Goal: Find specific page/section

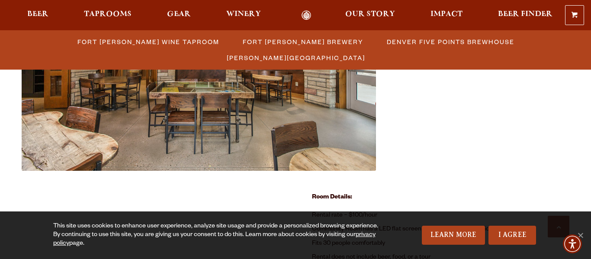
scroll to position [486, 0]
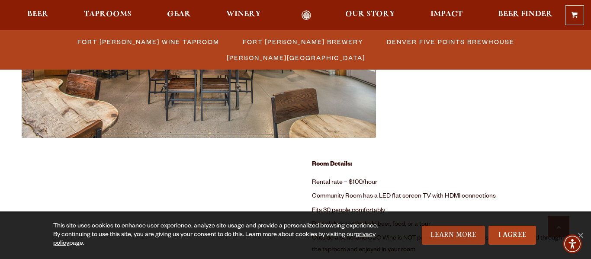
click at [450, 228] on link "Learn More" at bounding box center [454, 235] width 64 height 19
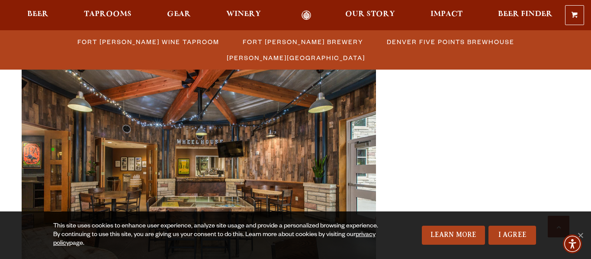
scroll to position [346, 0]
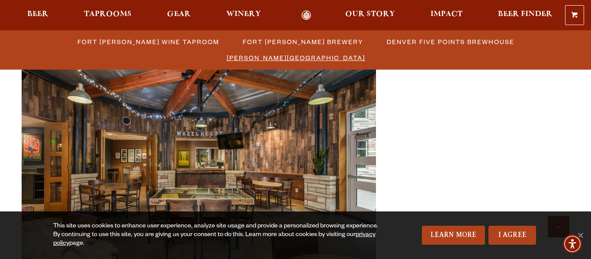
click at [365, 51] on span "Sloan’s Lake Brewhouse" at bounding box center [296, 57] width 138 height 13
click at [408, 42] on span "Denver Five Points Brewhouse" at bounding box center [451, 41] width 128 height 13
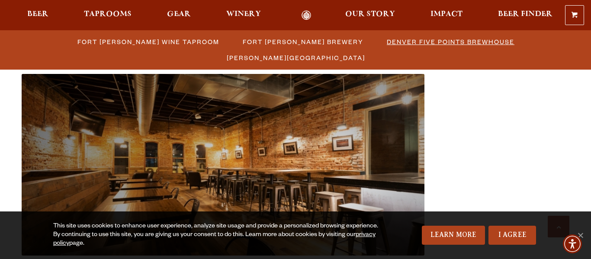
scroll to position [897, 0]
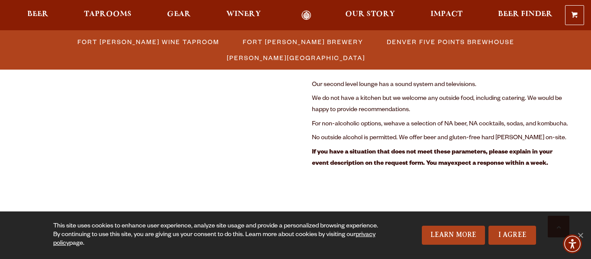
scroll to position [1290, 0]
